Goal: Task Accomplishment & Management: Use online tool/utility

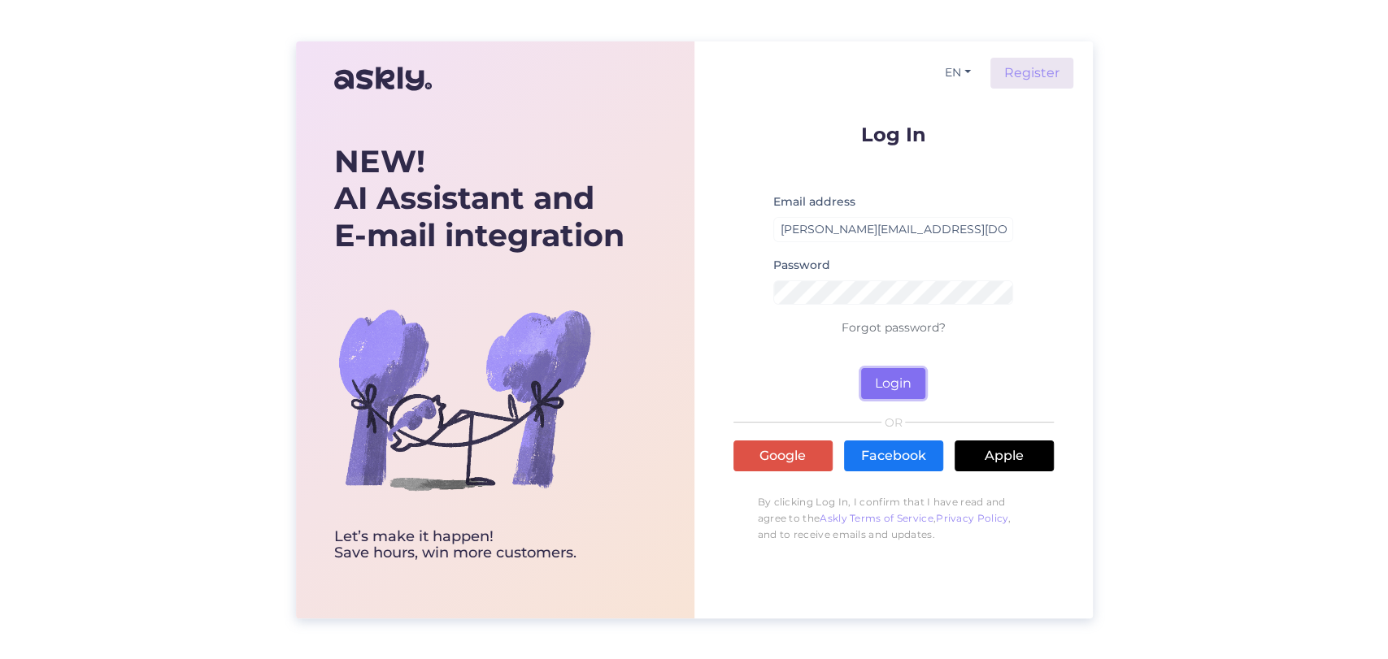
click at [905, 379] on button "Login" at bounding box center [893, 383] width 64 height 31
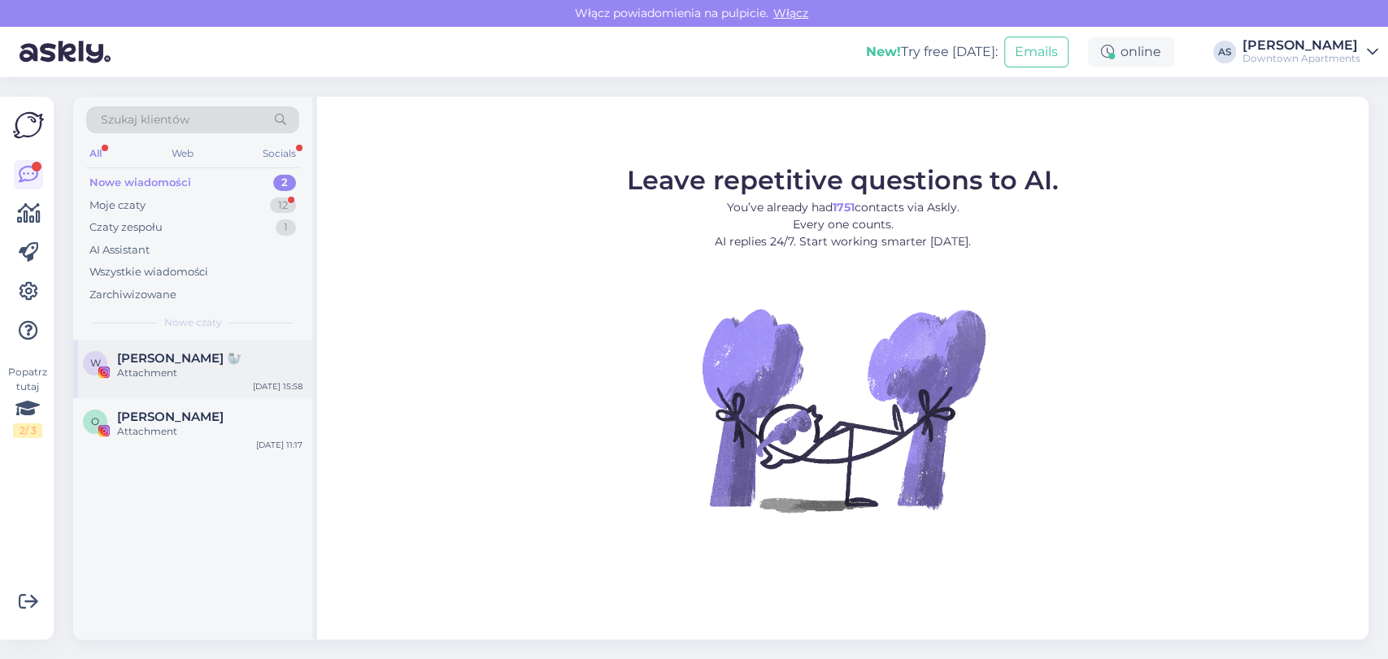
click at [202, 358] on span "[PERSON_NAME] 🦭" at bounding box center [179, 358] width 125 height 15
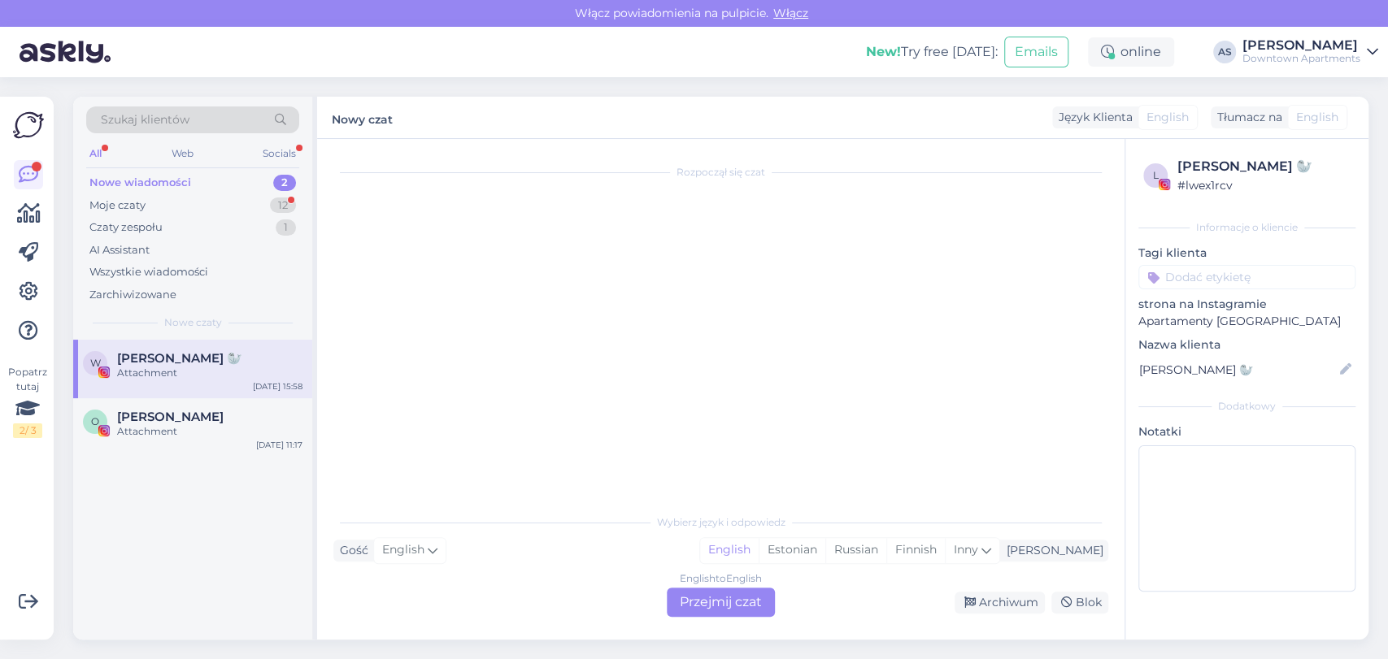
click at [722, 600] on div "English to English Przejmij czat" at bounding box center [721, 602] width 108 height 29
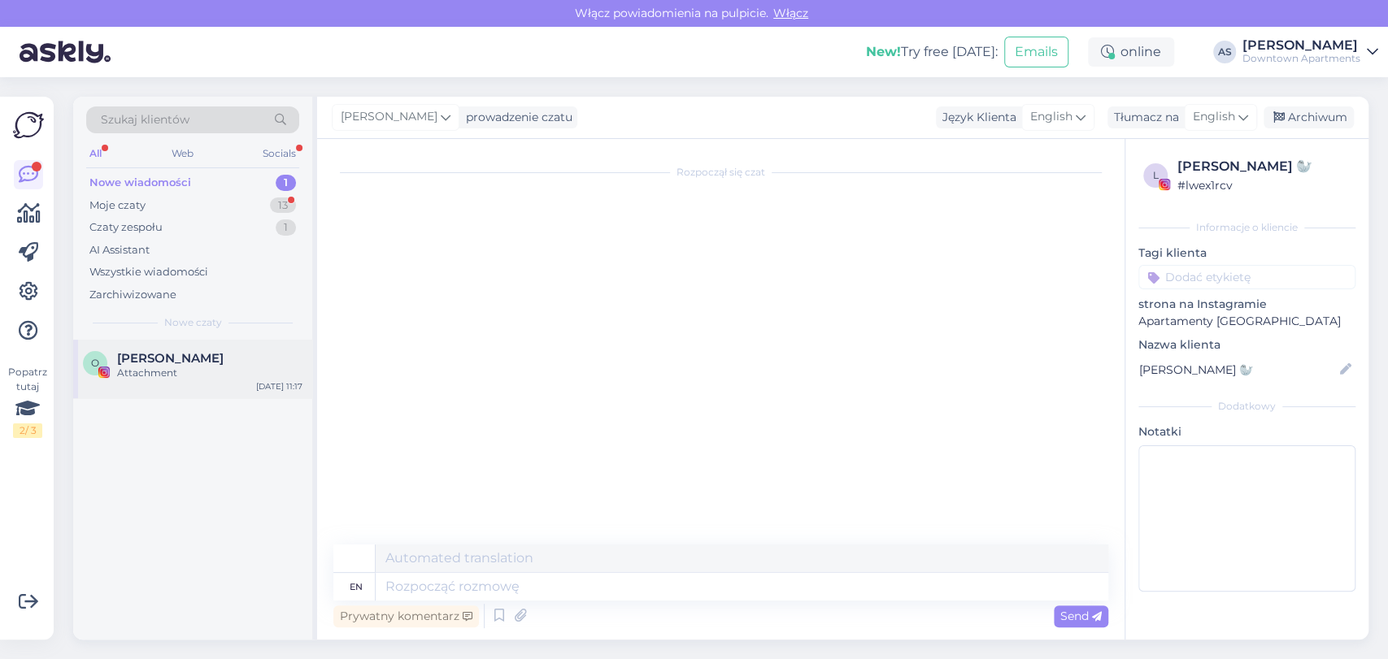
click at [210, 353] on span "[PERSON_NAME]" at bounding box center [170, 358] width 106 height 15
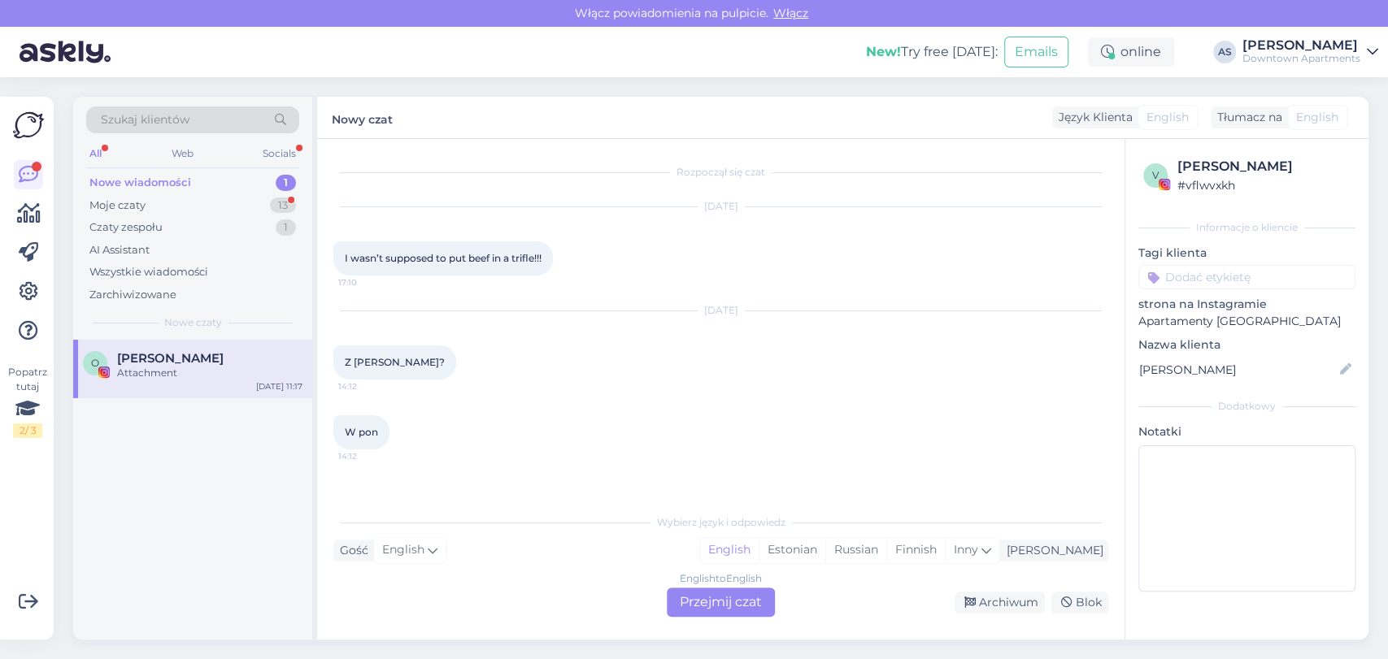
click at [722, 613] on div "English to English Przejmij czat" at bounding box center [721, 602] width 108 height 29
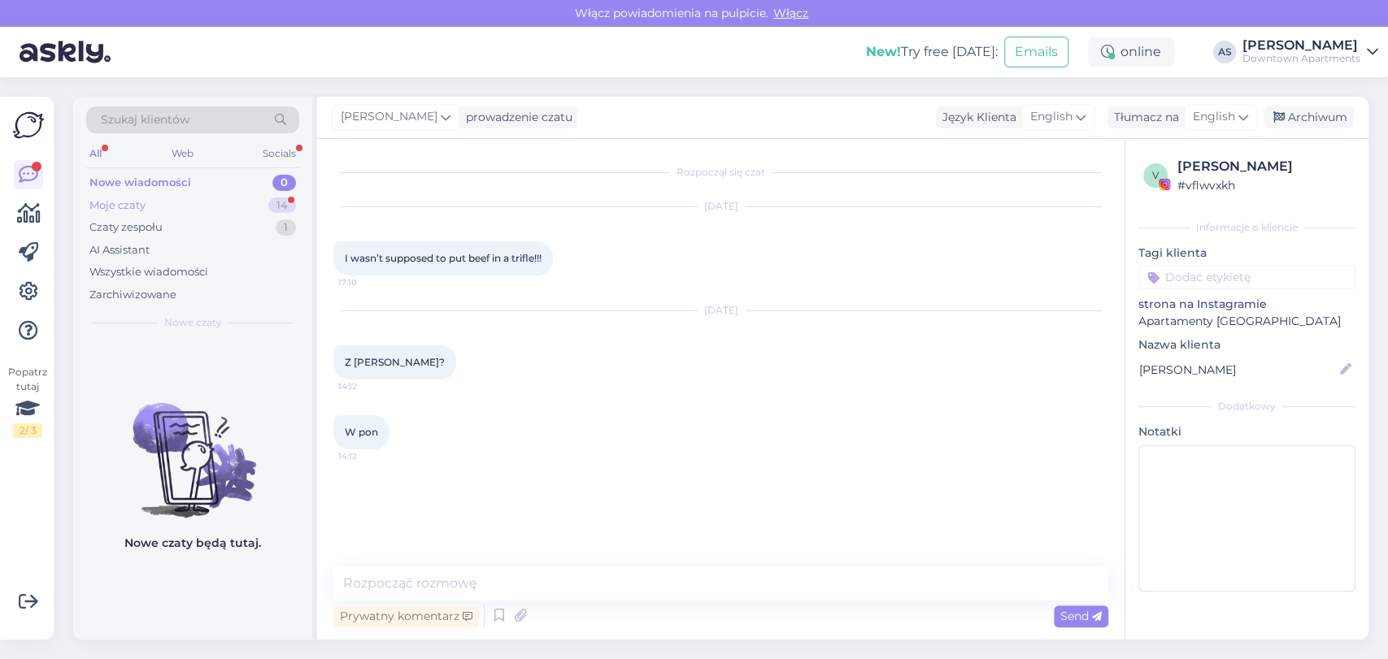
click at [198, 200] on div "Moje czaty 14" at bounding box center [192, 205] width 213 height 23
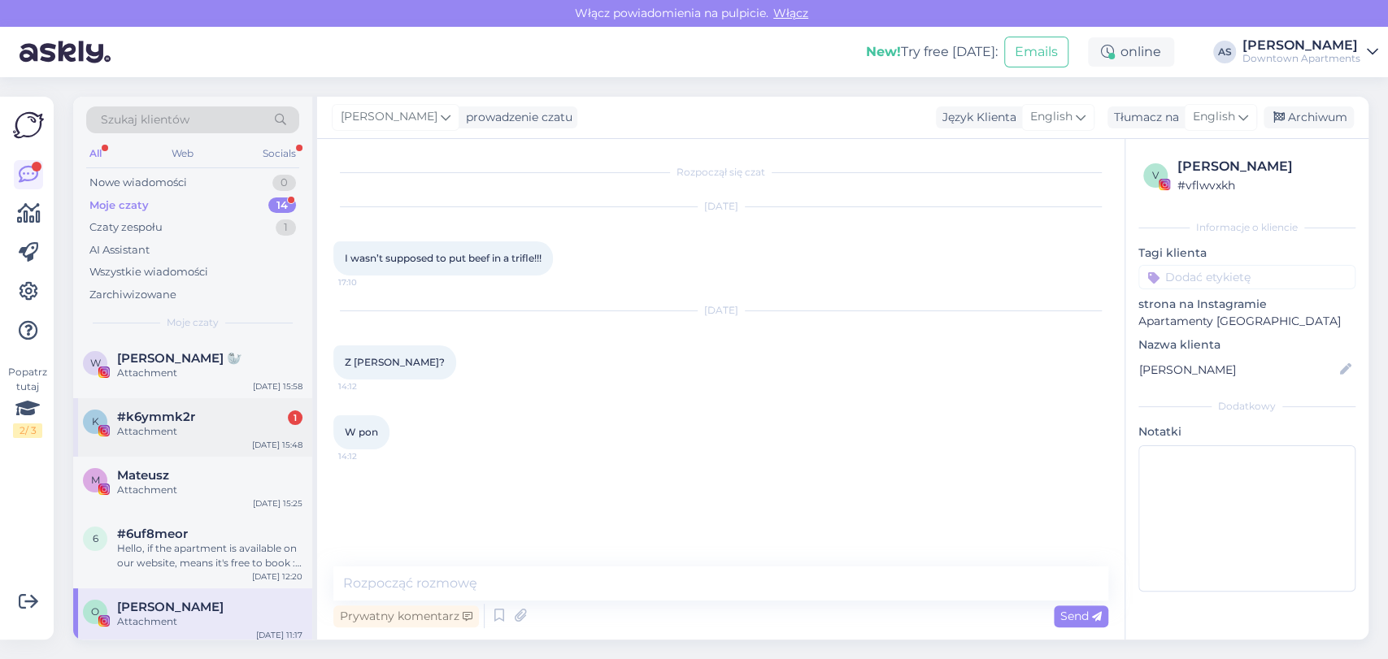
click at [183, 425] on div "Attachment" at bounding box center [209, 431] width 185 height 15
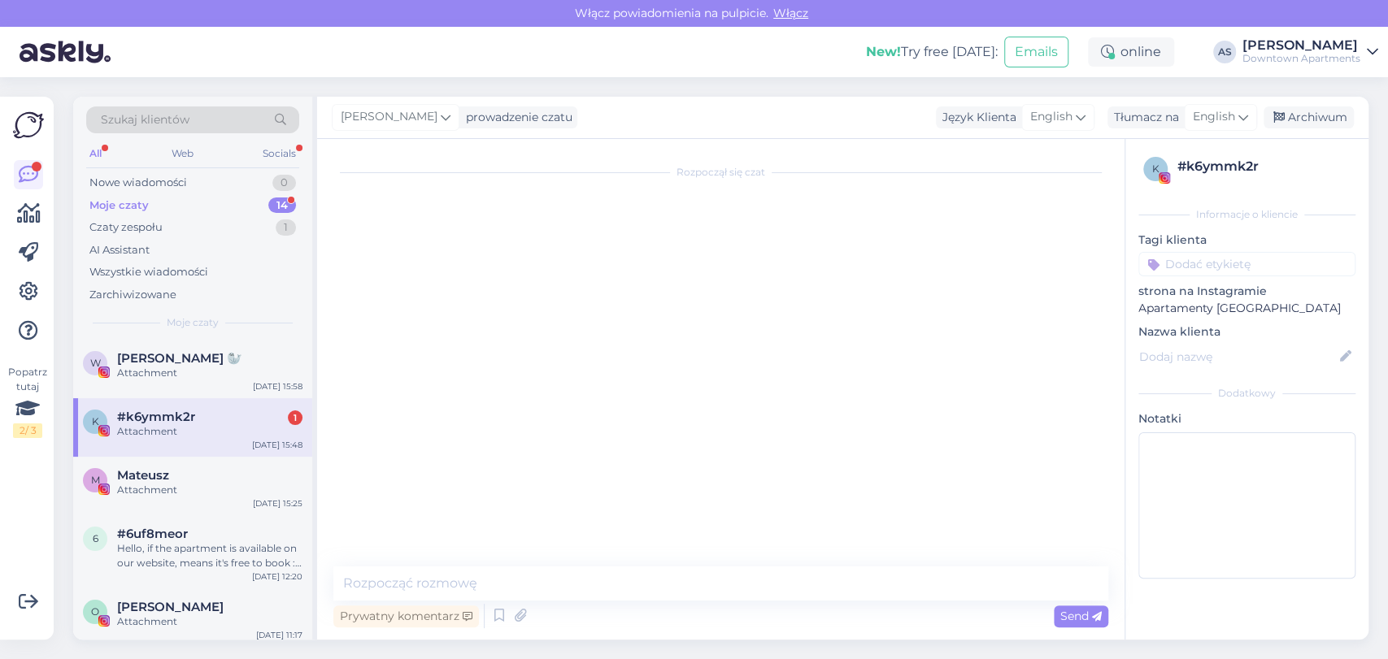
click at [169, 439] on div "k #k6ymmk2r 1 Attachment [DATE] 15:48" at bounding box center [192, 427] width 239 height 59
click at [167, 487] on div "Attachment" at bounding box center [209, 490] width 185 height 15
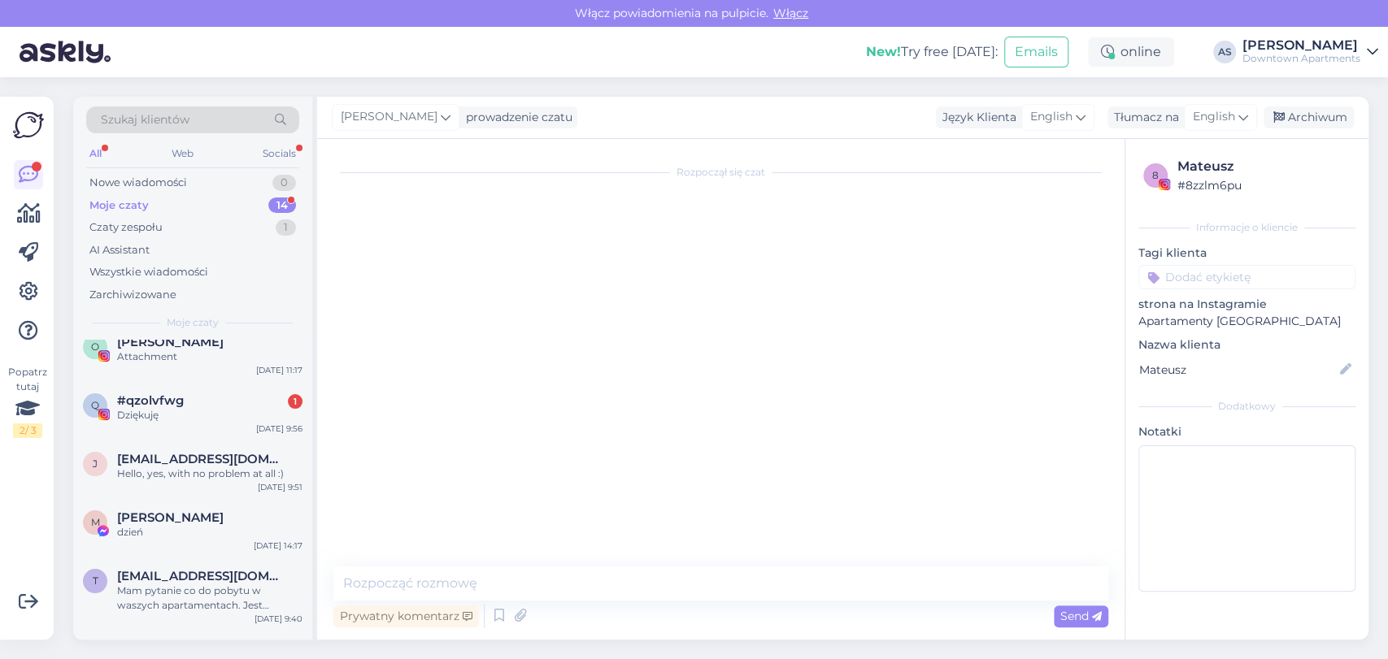
scroll to position [271, 0]
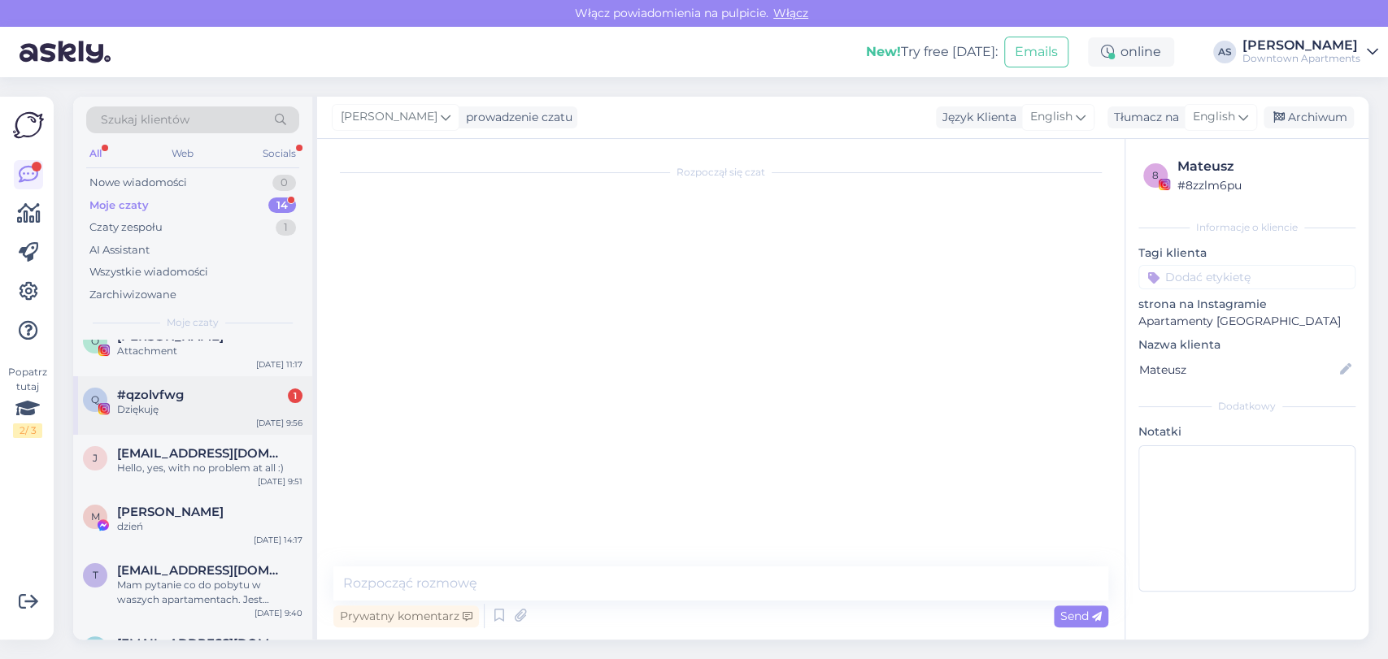
click at [193, 382] on div "q #qzolvfwg 1 Dziękuję [DATE] 9:56" at bounding box center [192, 405] width 239 height 59
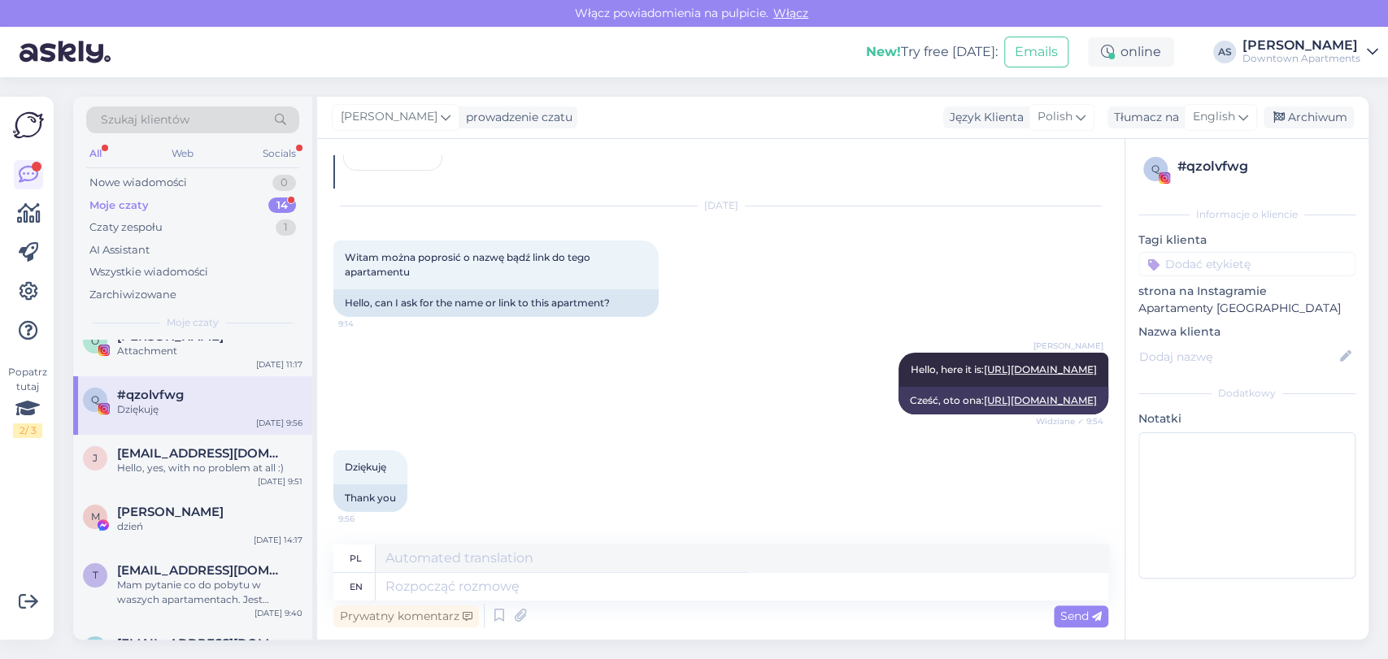
scroll to position [0, 0]
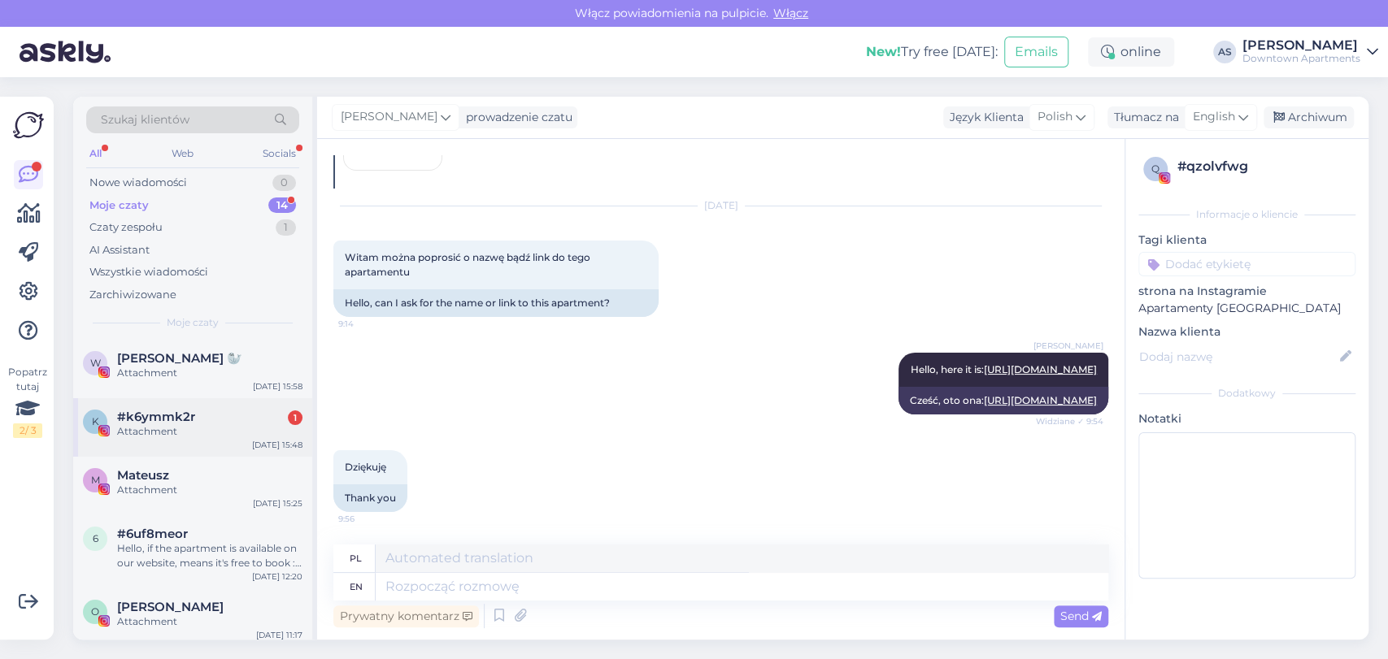
click at [202, 427] on div "Attachment" at bounding box center [209, 431] width 185 height 15
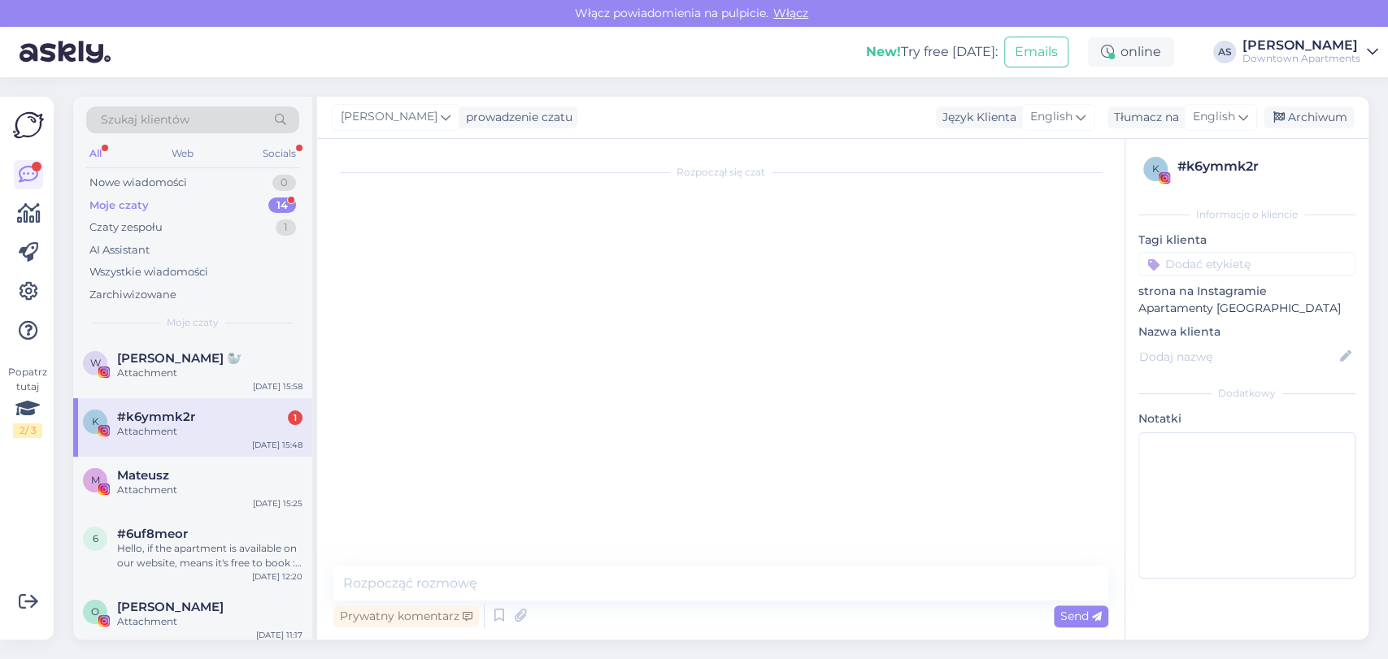
click at [176, 197] on div "Moje czaty 14" at bounding box center [192, 205] width 213 height 23
click at [268, 162] on div "Socials" at bounding box center [279, 153] width 40 height 21
click at [165, 393] on div "W [PERSON_NAME] 🦭 Attachment [DATE] 15:58" at bounding box center [192, 369] width 239 height 59
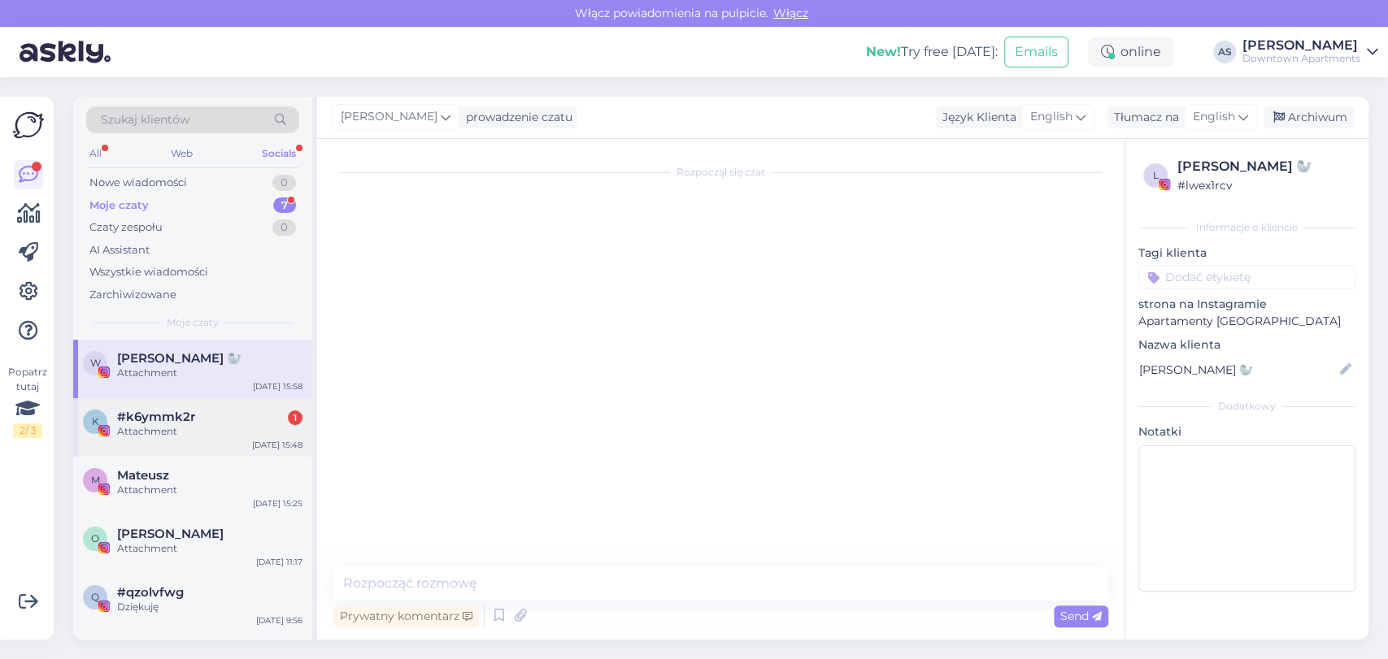
click at [161, 429] on div "Attachment" at bounding box center [209, 431] width 185 height 15
